Goal: Check status: Check status

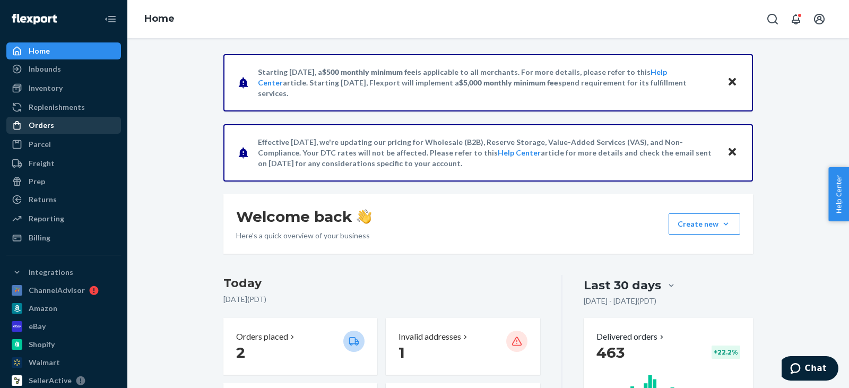
click at [42, 118] on div "Orders" at bounding box center [63, 125] width 113 height 15
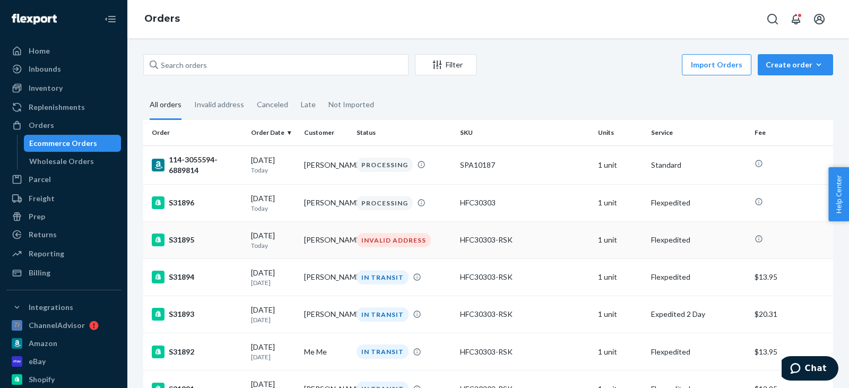
click at [303, 243] on td "[PERSON_NAME]" at bounding box center [326, 239] width 53 height 37
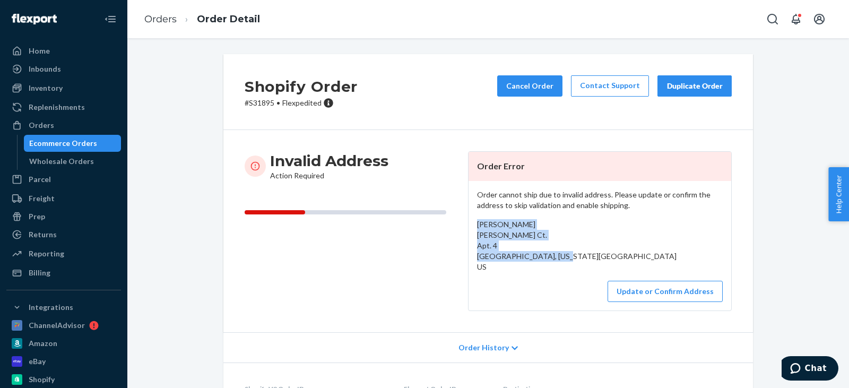
drag, startPoint x: 581, startPoint y: 253, endPoint x: 470, endPoint y: 226, distance: 114.2
click at [470, 226] on div "Order cannot ship due to invalid address. Please update or confirm the address …" at bounding box center [600, 246] width 263 height 130
copy span "[PERSON_NAME] [PERSON_NAME] Ct. [STREET_ADDRESS][US_STATE]"
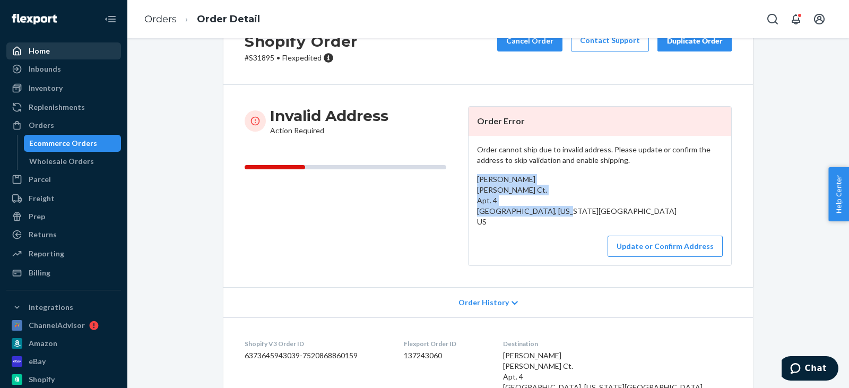
click at [49, 52] on div "Home" at bounding box center [63, 51] width 113 height 15
